Goal: Task Accomplishment & Management: Manage account settings

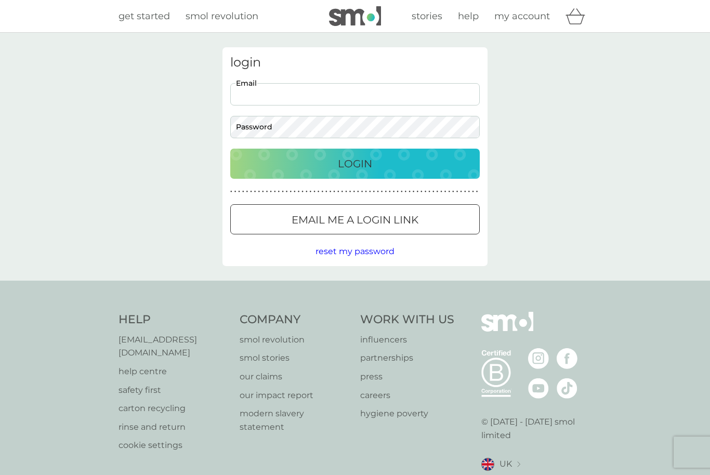
type input "jaynebishop@outlook.com"
click at [355, 163] on button "Login" at bounding box center [355, 164] width 250 height 30
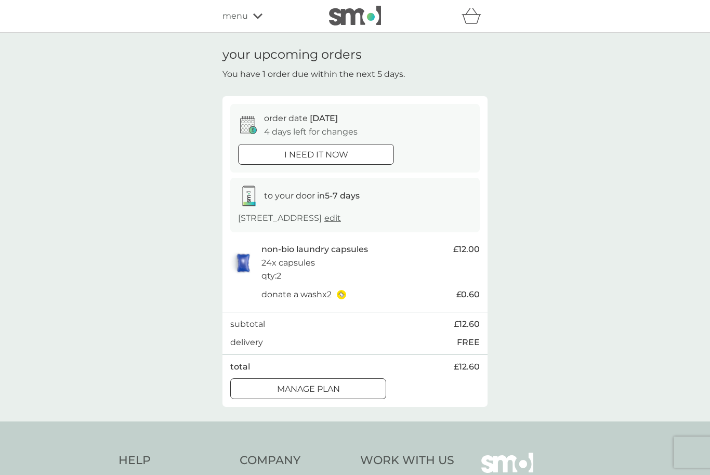
click at [228, 19] on span "menu" at bounding box center [235, 16] width 25 height 14
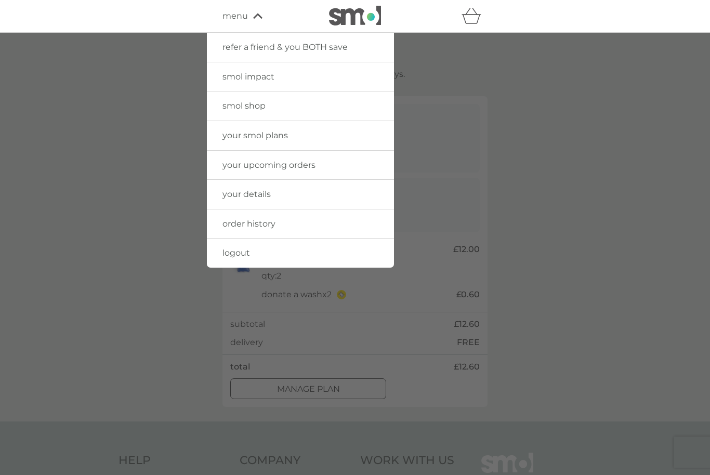
click at [230, 141] on link "your smol plans" at bounding box center [300, 135] width 187 height 29
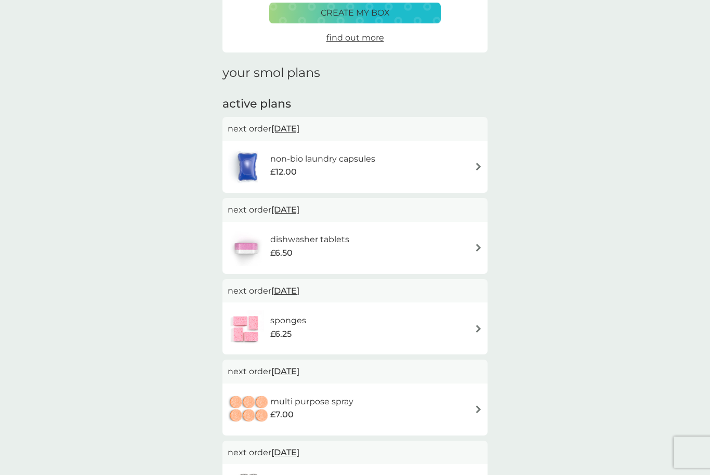
scroll to position [82, 0]
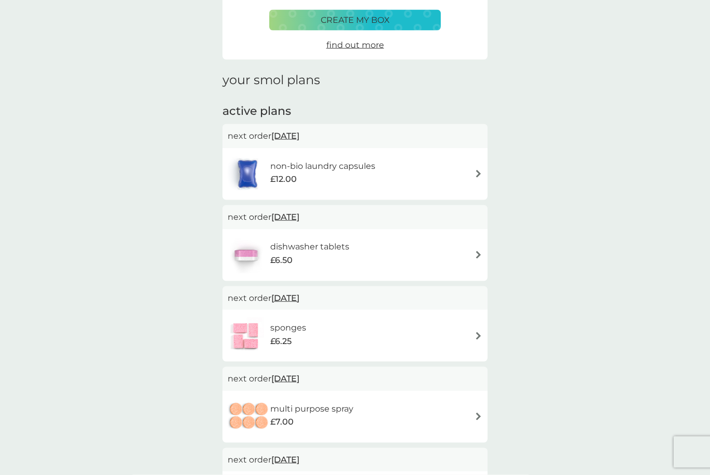
click at [475, 336] on img at bounding box center [479, 336] width 8 height 8
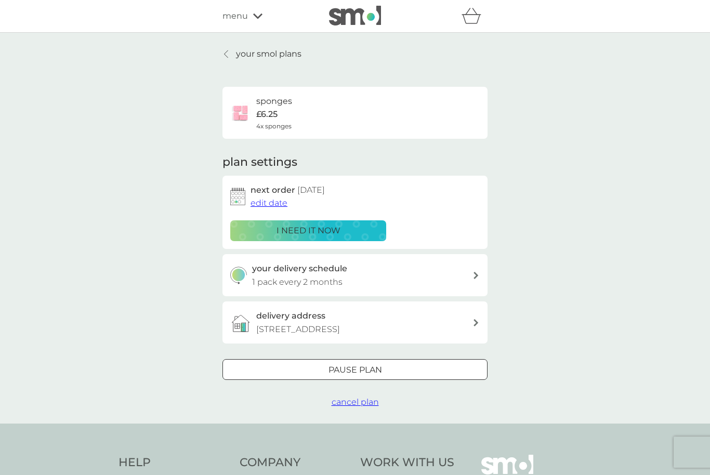
click at [266, 199] on span "edit date" at bounding box center [269, 203] width 37 height 10
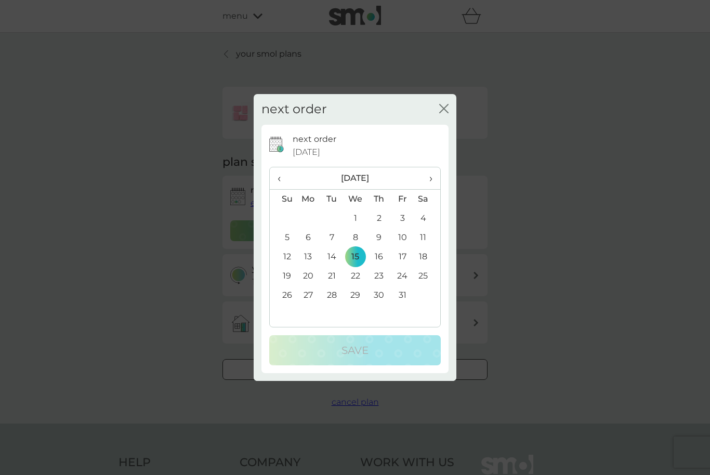
click at [357, 286] on td "22" at bounding box center [356, 276] width 24 height 19
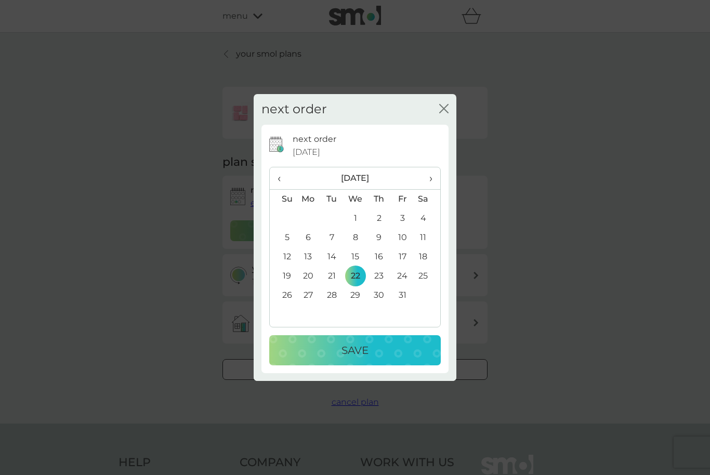
click at [362, 359] on p "Save" at bounding box center [355, 350] width 27 height 17
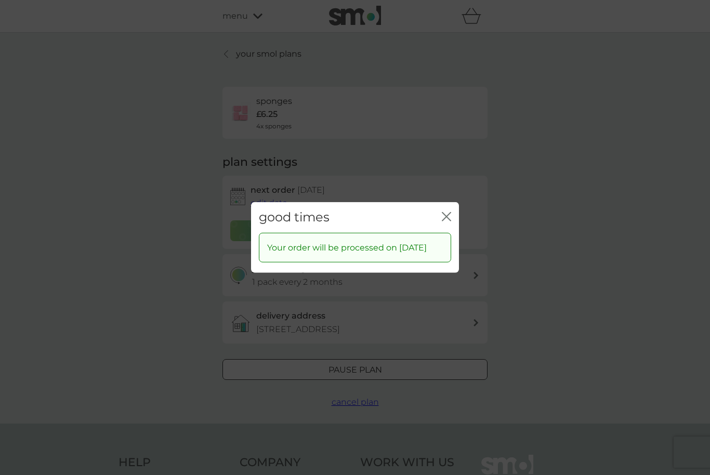
click at [444, 221] on icon "close" at bounding box center [446, 216] width 9 height 9
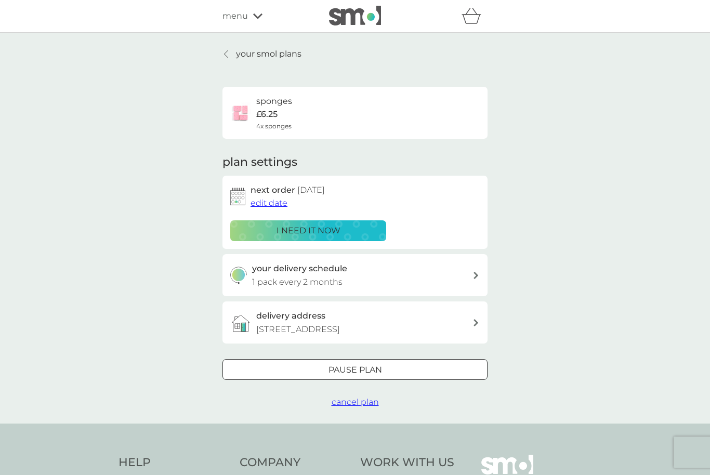
click at [242, 60] on p "your smol plans" at bounding box center [269, 54] width 66 height 14
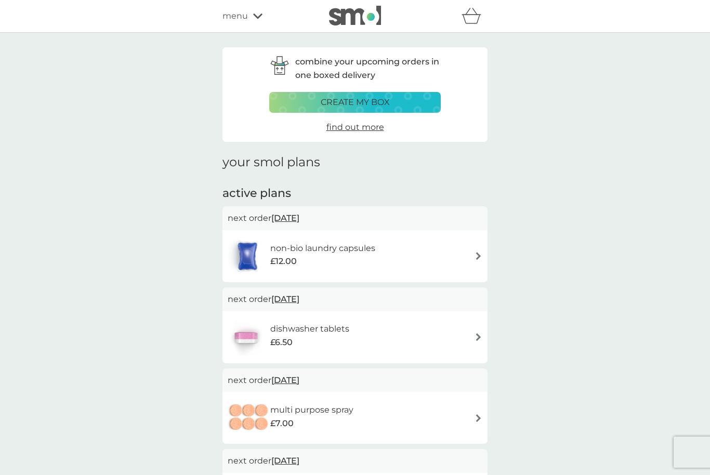
click at [476, 335] on img at bounding box center [479, 337] width 8 height 8
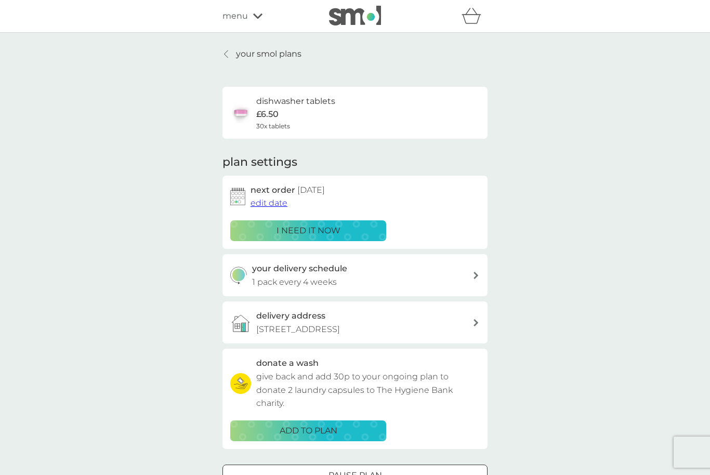
click at [279, 203] on span "edit date" at bounding box center [269, 203] width 37 height 10
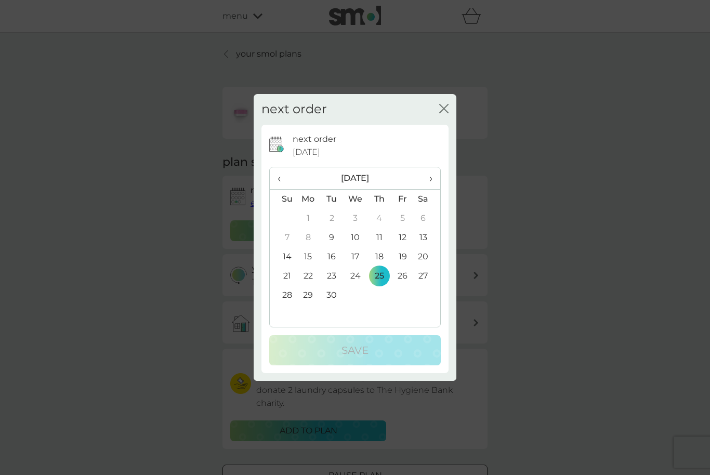
click at [429, 189] on span "›" at bounding box center [427, 178] width 10 height 22
click at [356, 286] on td "22" at bounding box center [356, 276] width 24 height 19
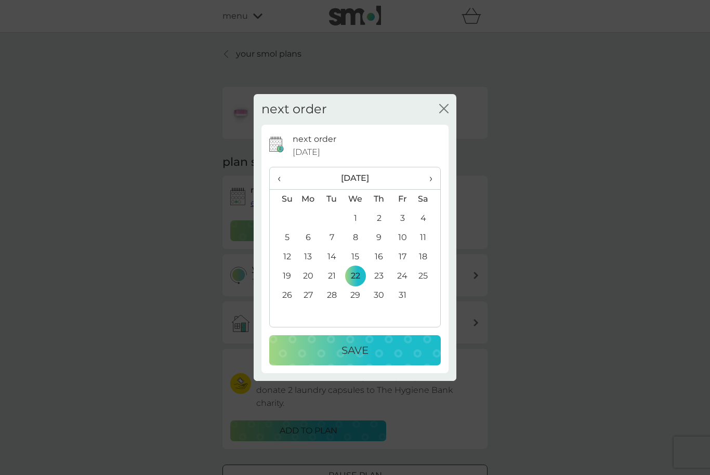
click at [369, 359] on p "Save" at bounding box center [355, 350] width 27 height 17
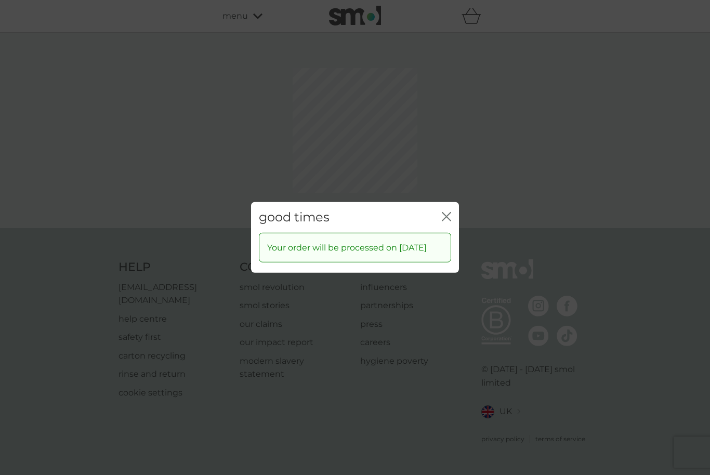
click at [445, 182] on div "good times close Your order will be processed on [DATE]" at bounding box center [355, 237] width 710 height 475
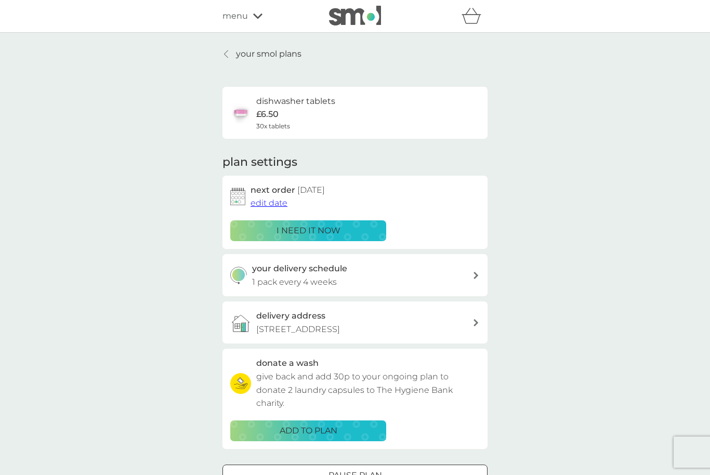
click at [245, 51] on p "your smol plans" at bounding box center [269, 54] width 66 height 14
